Goal: Task Accomplishment & Management: Manage account settings

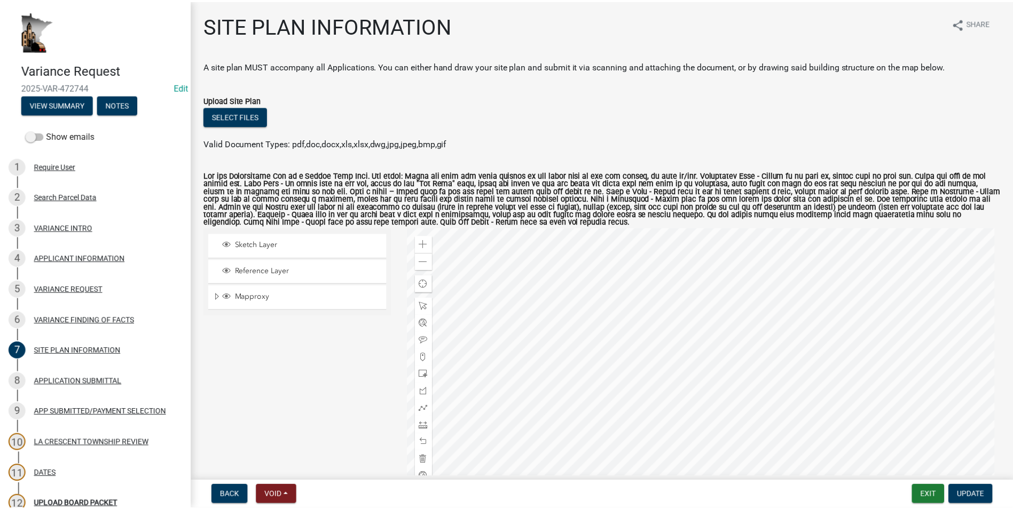
scroll to position [53, 0]
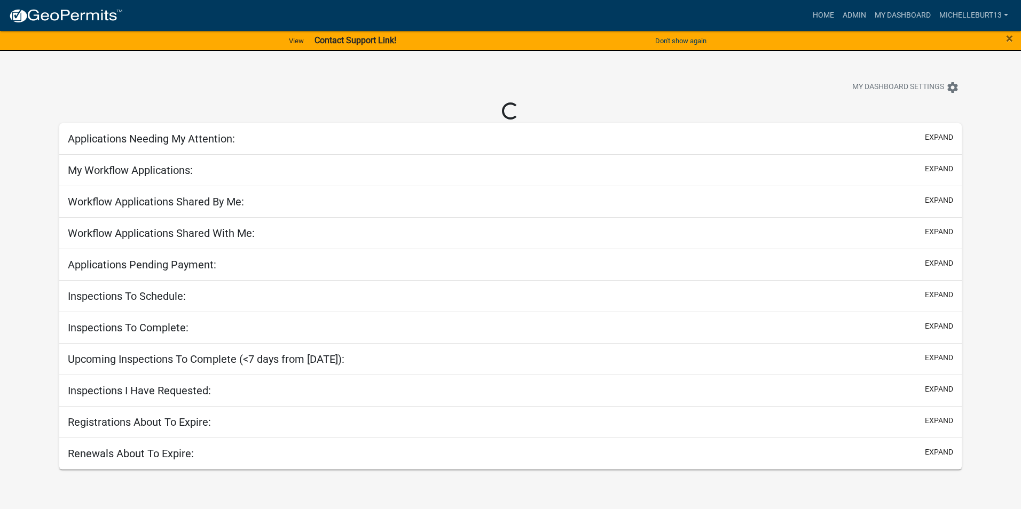
select select "3: 100"
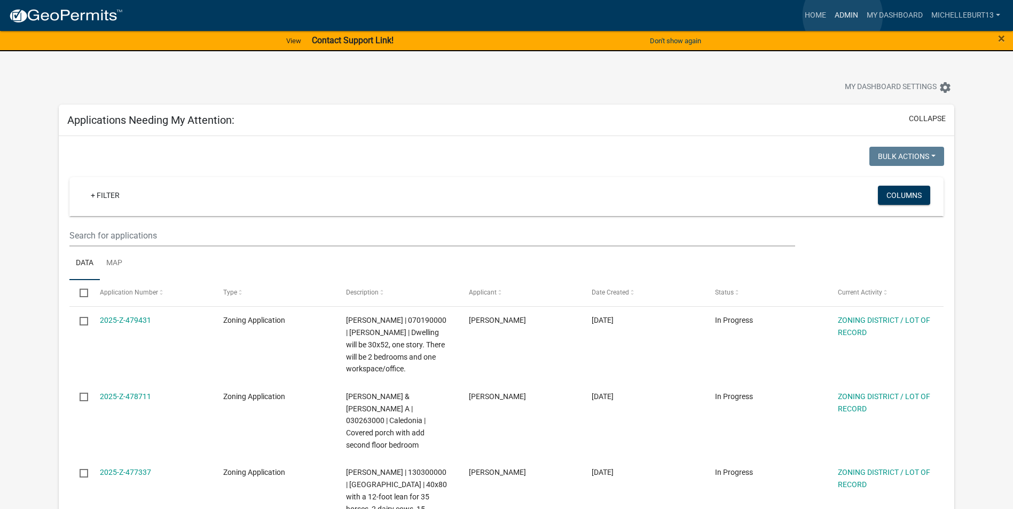
drag, startPoint x: 842, startPoint y: 15, endPoint x: 729, endPoint y: 48, distance: 117.8
click at [842, 15] on link "Admin" at bounding box center [846, 15] width 32 height 20
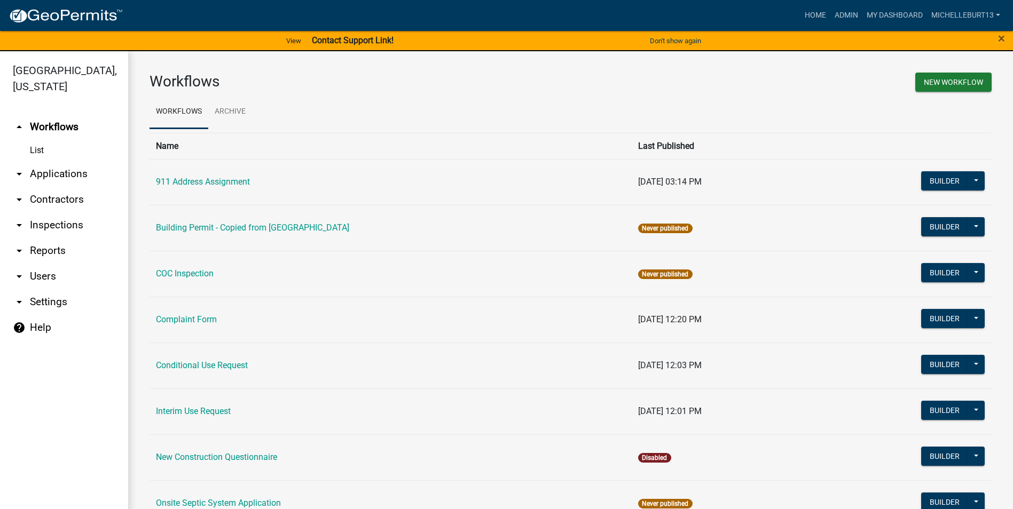
click at [44, 177] on link "arrow_drop_down Applications" at bounding box center [64, 174] width 128 height 26
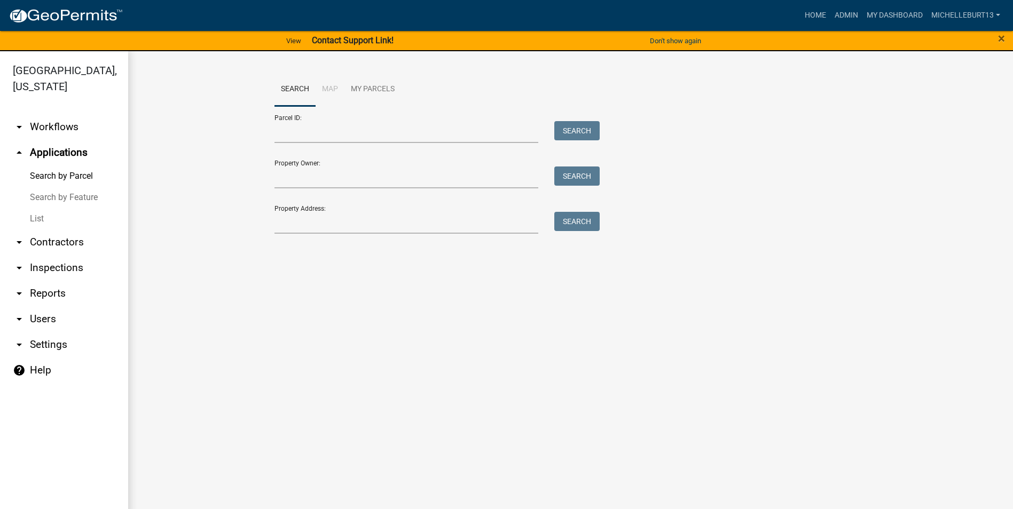
click at [36, 222] on link "List" at bounding box center [64, 218] width 128 height 21
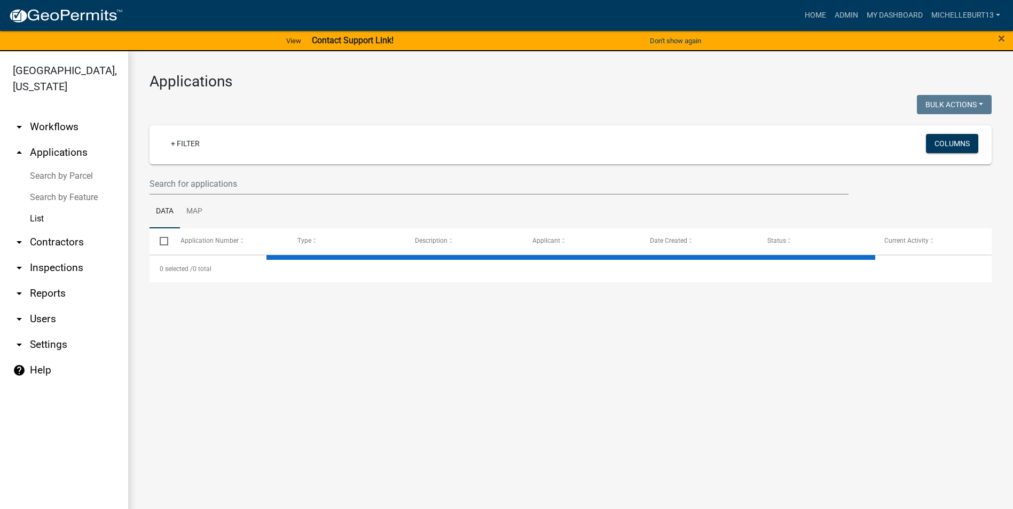
select select "3: 100"
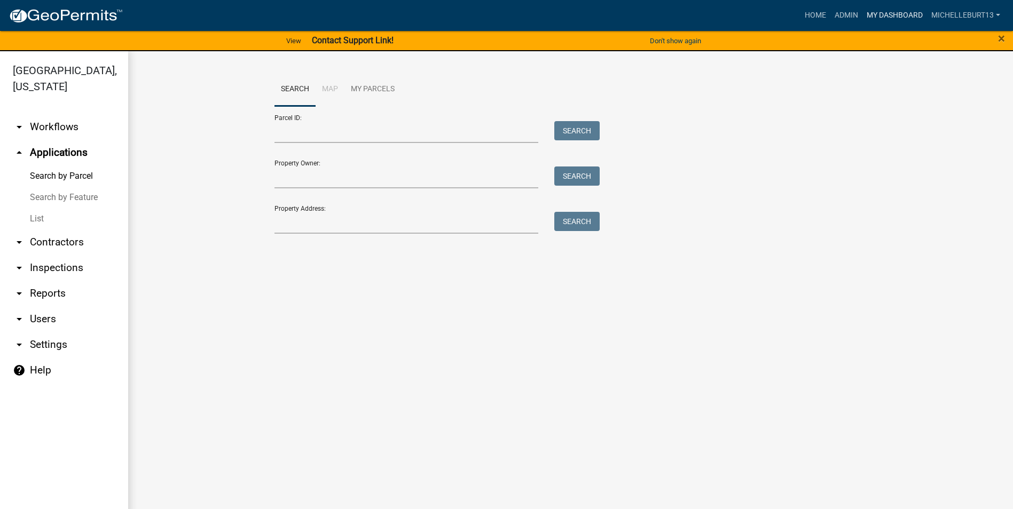
click at [890, 15] on link "My Dashboard" at bounding box center [894, 15] width 65 height 20
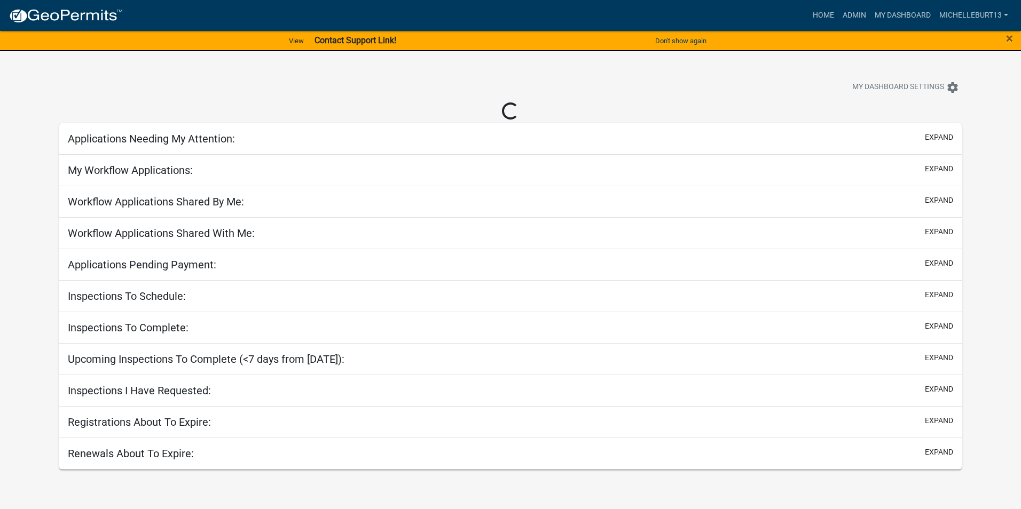
select select "3: 100"
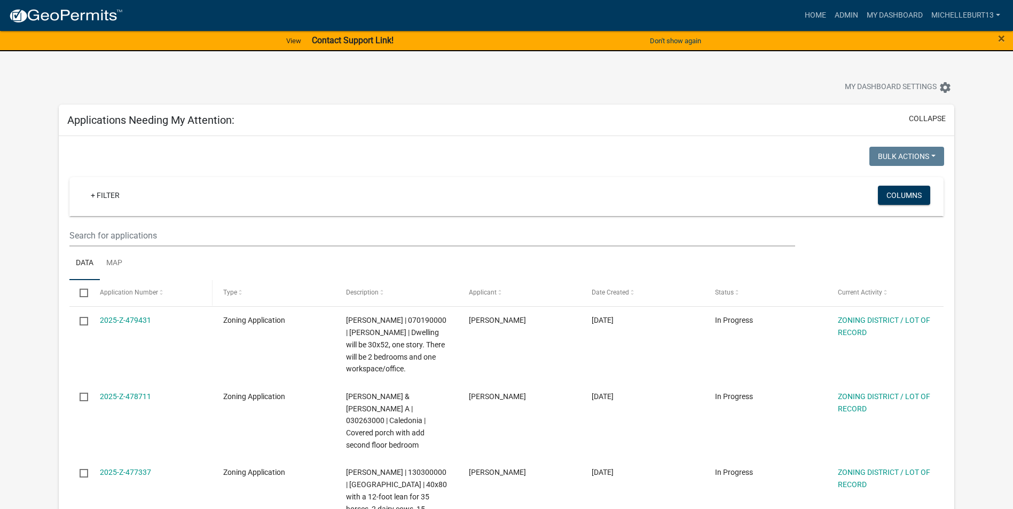
scroll to position [53, 0]
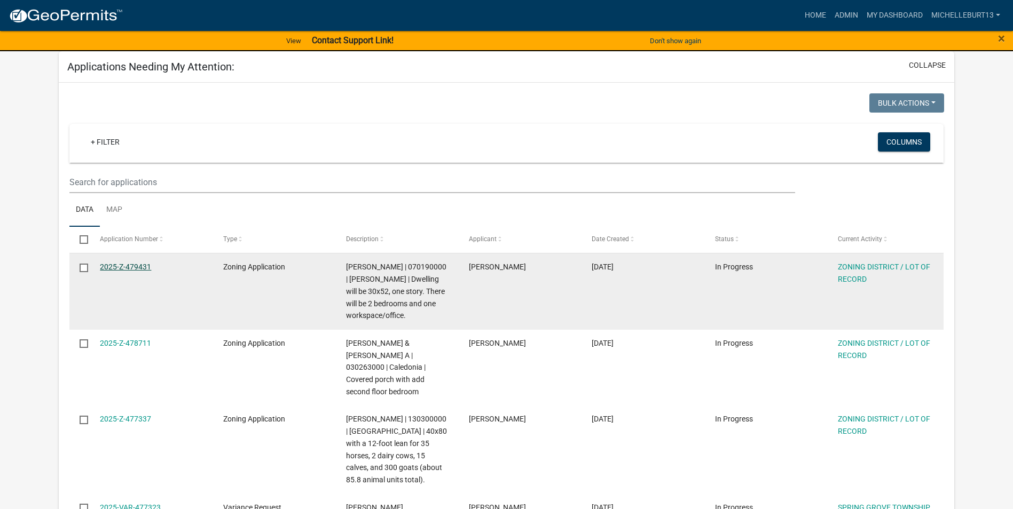
click at [136, 266] on link "2025-Z-479431" at bounding box center [125, 267] width 51 height 9
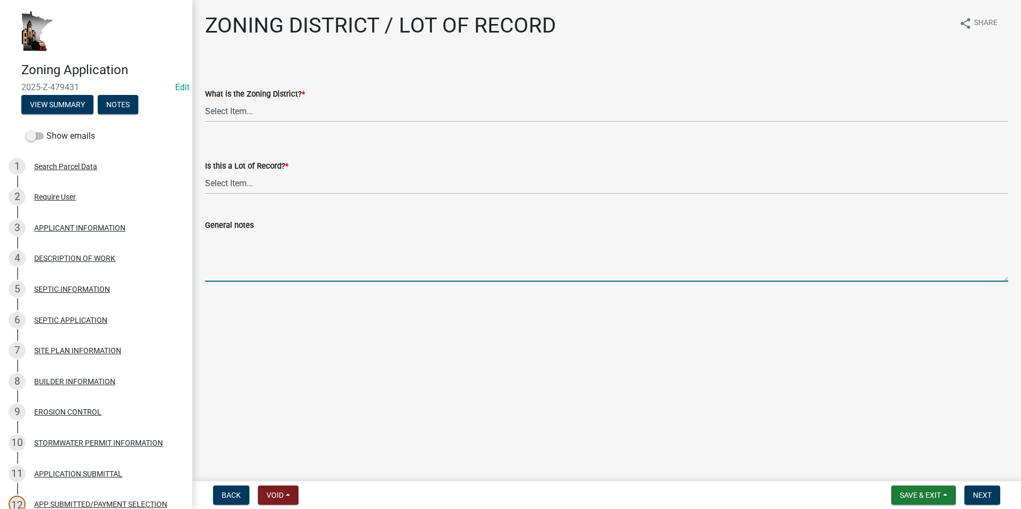
click at [224, 244] on textarea "General notes" at bounding box center [606, 257] width 803 height 50
type textarea "W"
type textarea "Came back in on [DATE] to request a hold be put on"
drag, startPoint x: 417, startPoint y: 239, endPoint x: 204, endPoint y: 256, distance: 213.7
click at [204, 256] on div "General notes Came back in on [DATE] to request a hold be put on" at bounding box center [606, 243] width 819 height 78
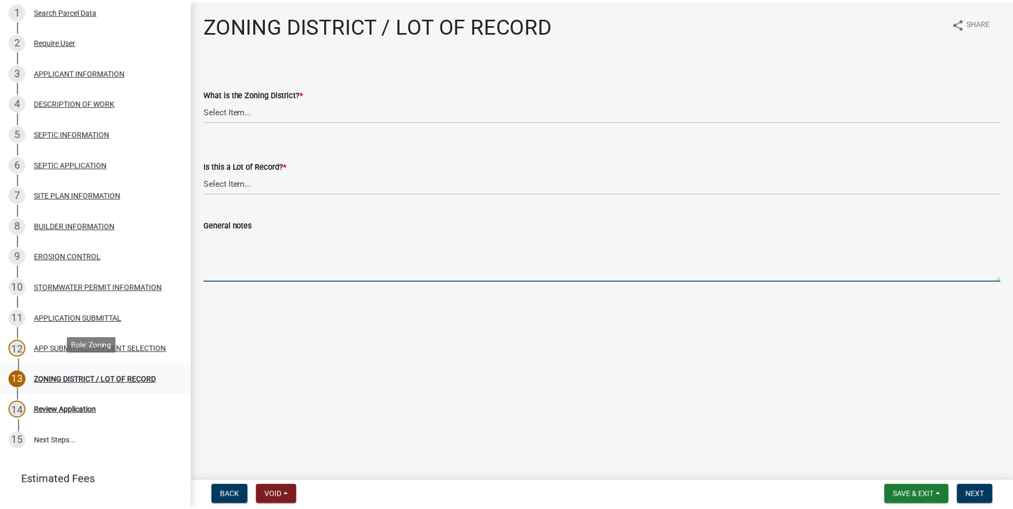
scroll to position [160, 0]
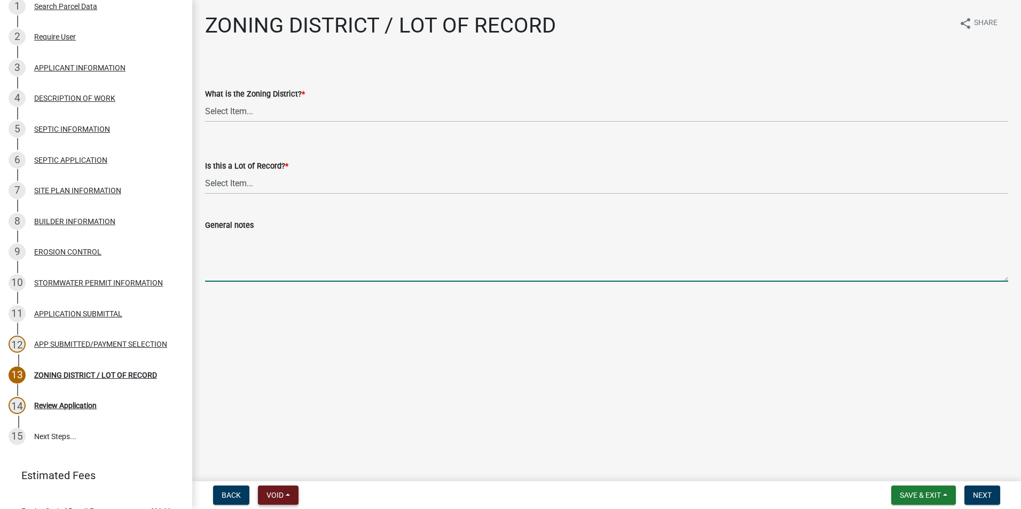
click at [291, 496] on button "Void" at bounding box center [278, 495] width 41 height 19
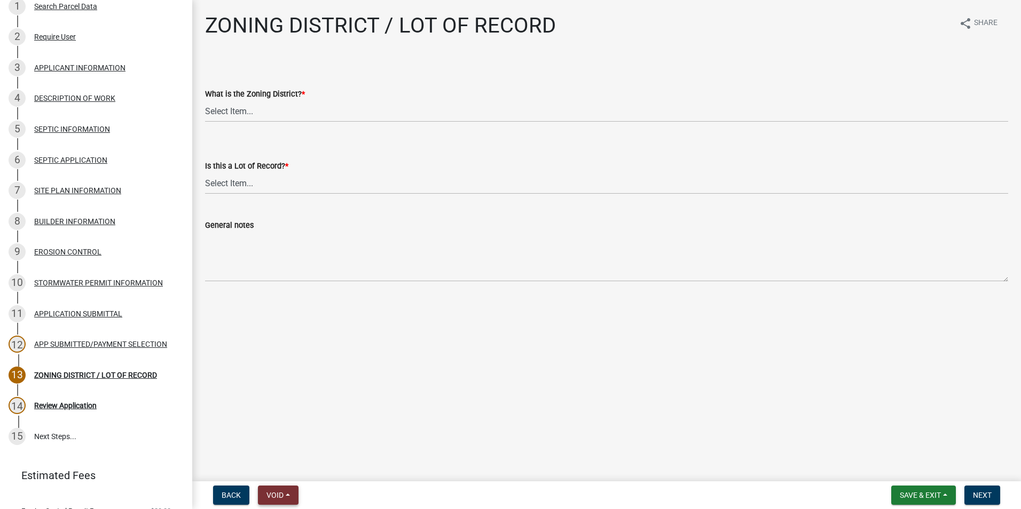
click at [290, 494] on button "Void" at bounding box center [278, 495] width 41 height 19
click at [288, 471] on button "Void" at bounding box center [300, 468] width 85 height 26
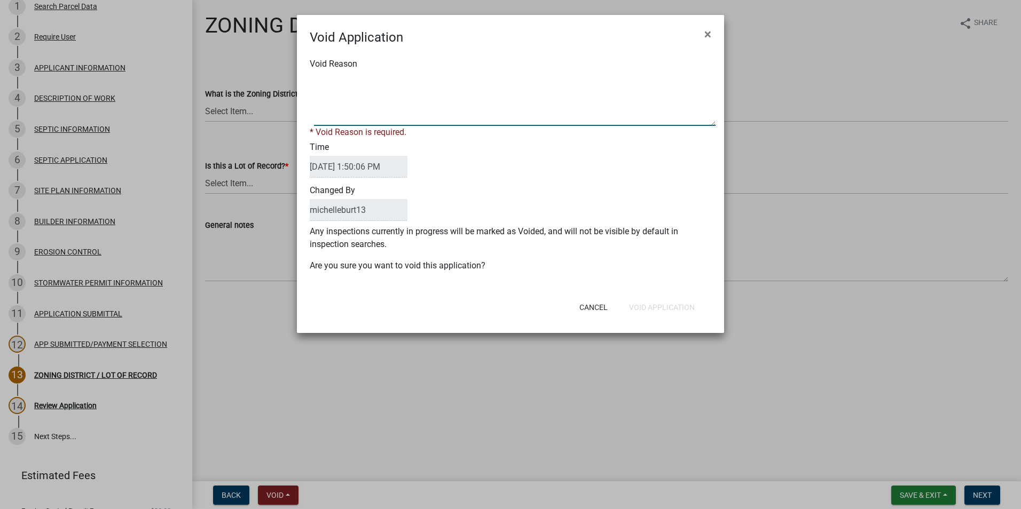
click at [338, 115] on textarea "Void Reason" at bounding box center [514, 99] width 401 height 53
type textarea "Applicant chose to wait on application for about 1 year. Plans to reapply."
click at [656, 309] on form "Void Application × Void Reason * Void Reason is required. Time [DATE] 1:50:06 P…" at bounding box center [510, 169] width 427 height 309
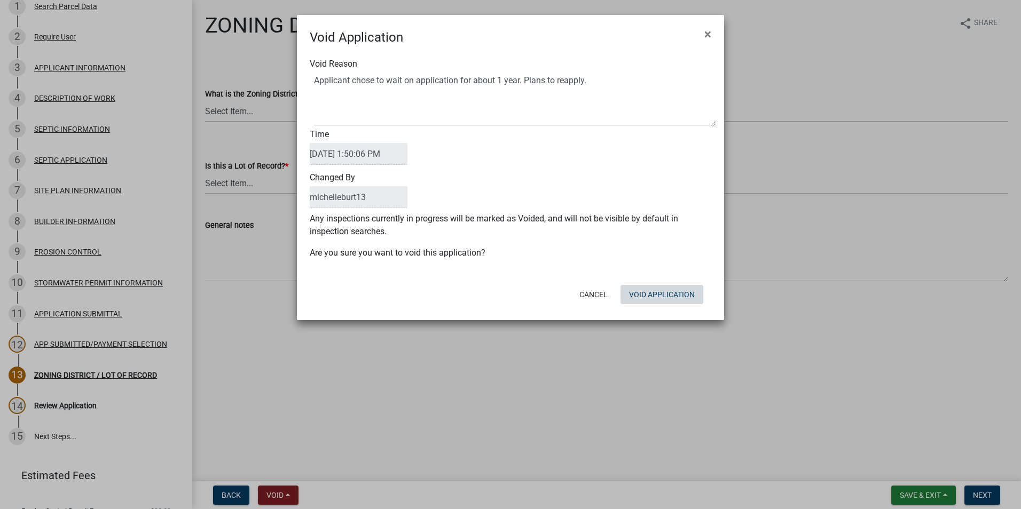
click at [671, 293] on button "Void Application" at bounding box center [661, 294] width 83 height 19
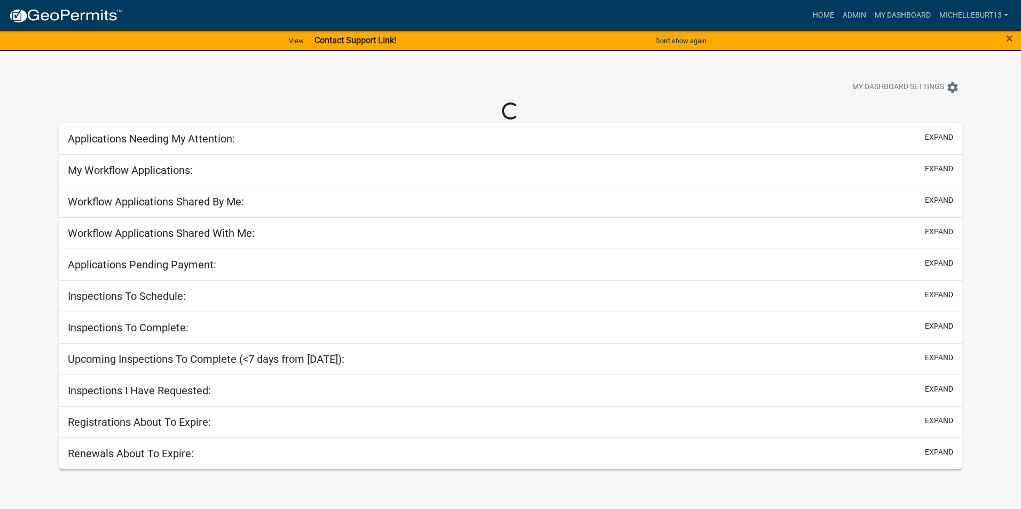
select select "3: 100"
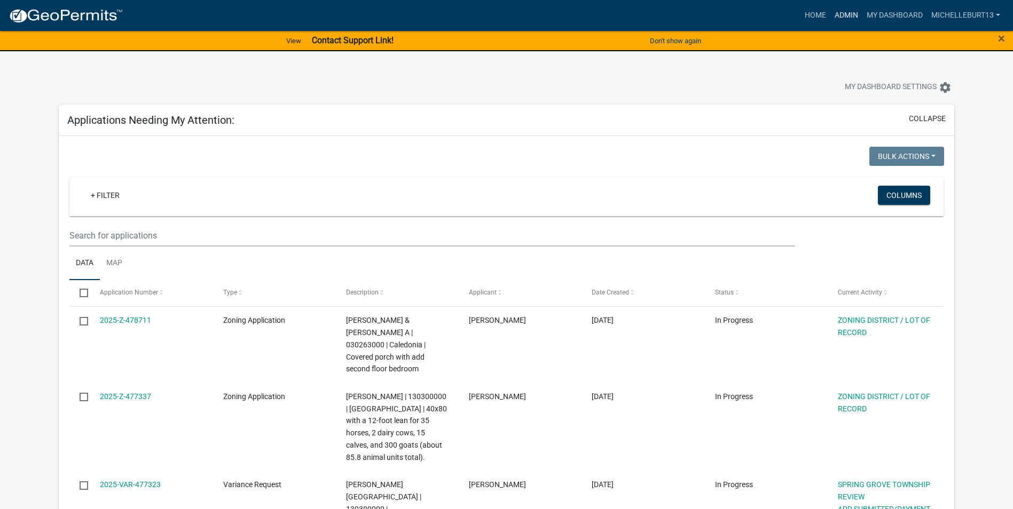
click at [844, 20] on link "Admin" at bounding box center [846, 15] width 32 height 20
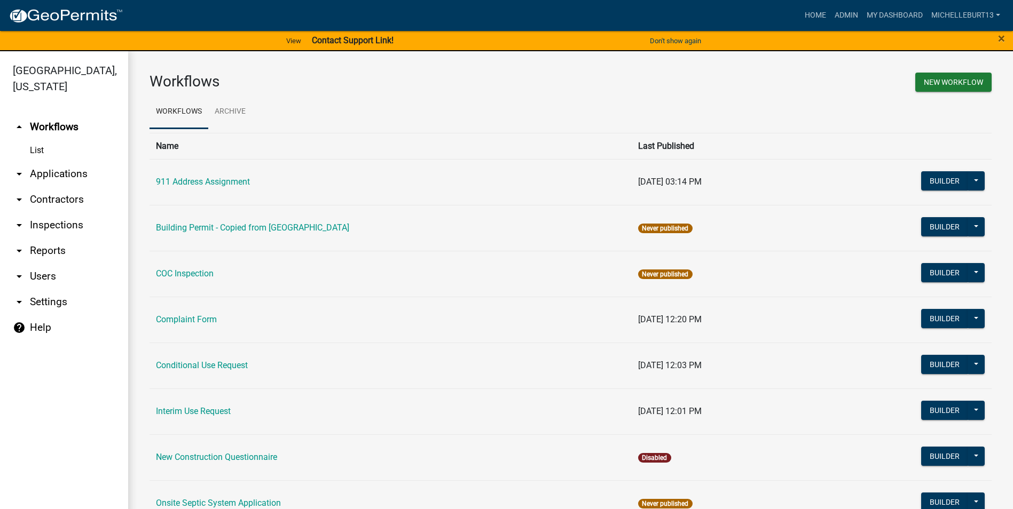
click at [48, 170] on link "arrow_drop_down Applications" at bounding box center [64, 174] width 128 height 26
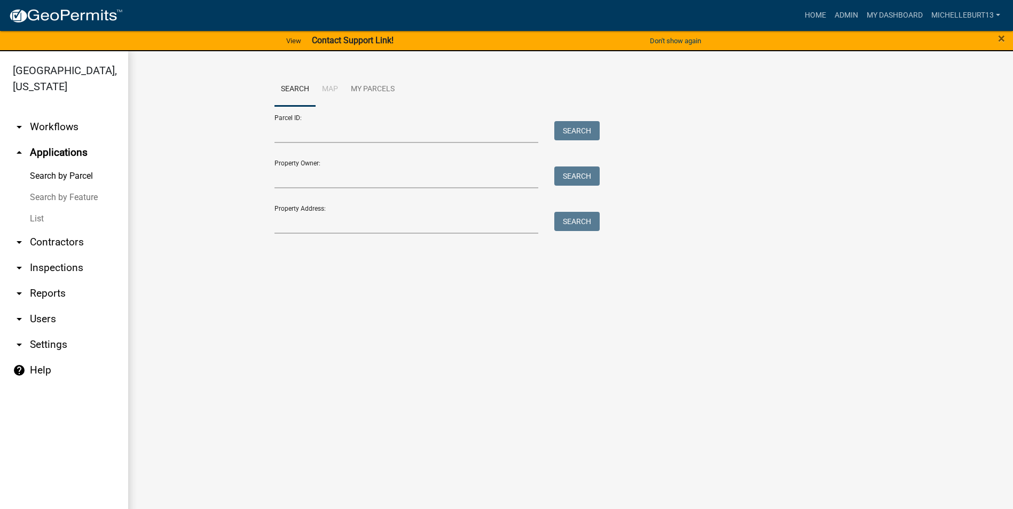
click at [39, 218] on link "List" at bounding box center [64, 218] width 128 height 21
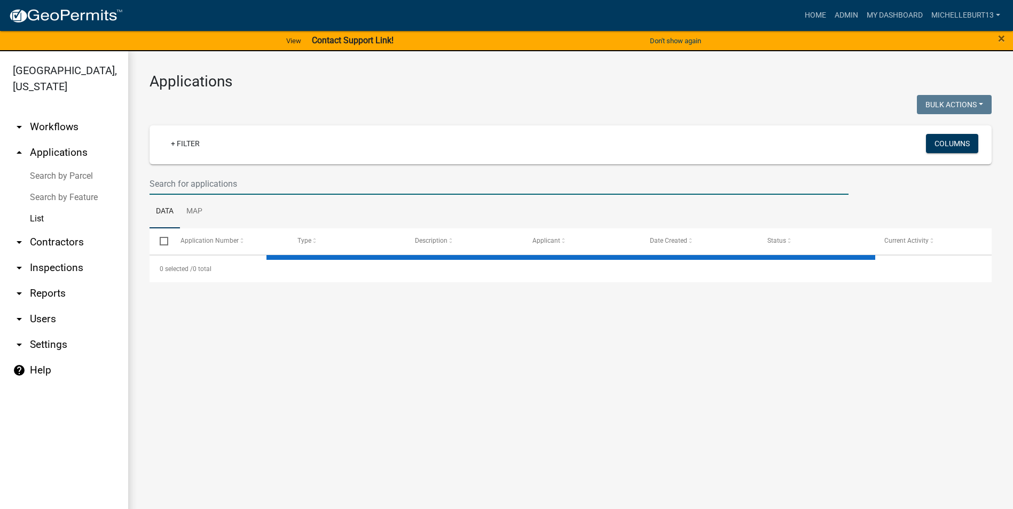
click at [219, 184] on input "text" at bounding box center [498, 184] width 699 height 22
select select "3: 100"
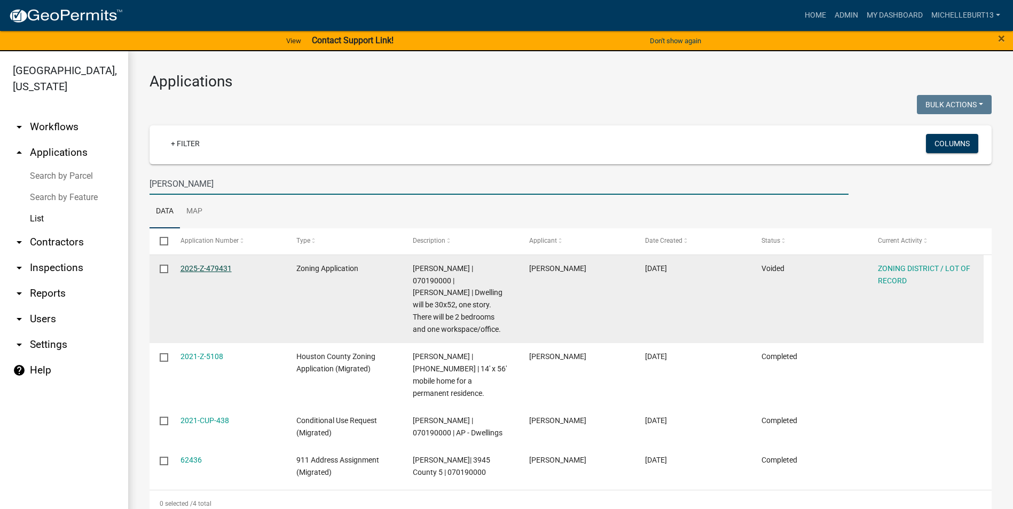
type input "[PERSON_NAME]"
click at [211, 268] on link "2025-Z-479431" at bounding box center [205, 268] width 51 height 9
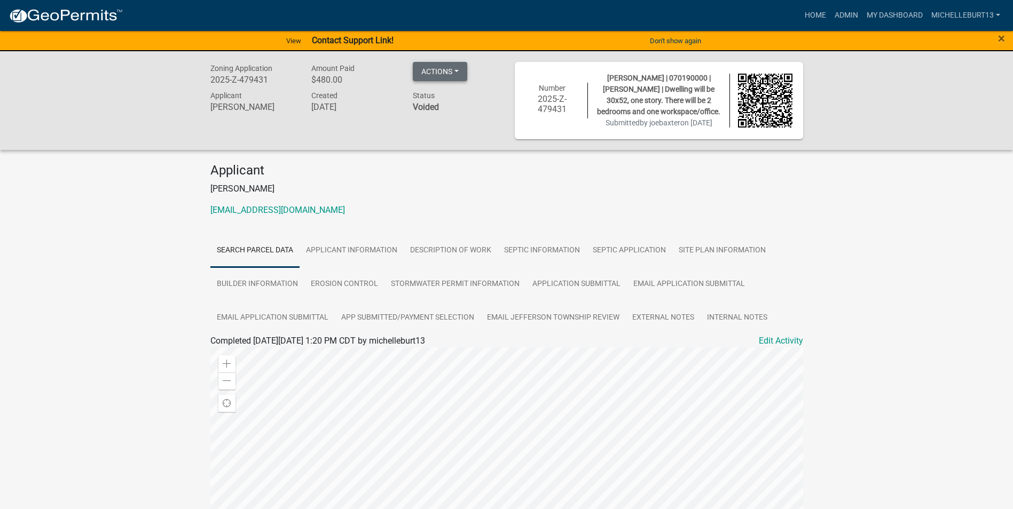
click at [463, 72] on button "Actions" at bounding box center [440, 71] width 54 height 19
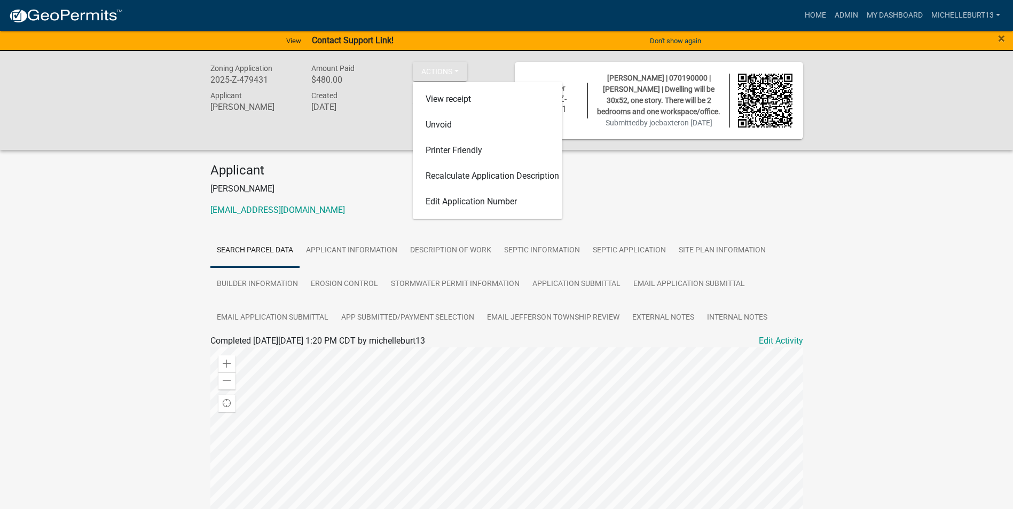
click at [986, 273] on div "Zoning Application 2025-Z-479431 Amount Paid $480.00 Actions View receipt Unvoi…" at bounding box center [506, 379] width 1013 height 656
